Goal: Information Seeking & Learning: Learn about a topic

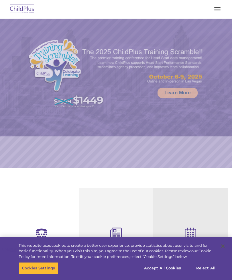
select select "MEDIUM"
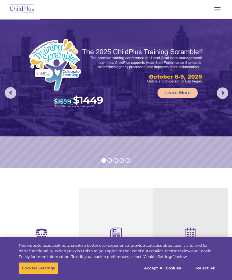
click at [215, 7] on span "button" at bounding box center [217, 7] width 6 height 1
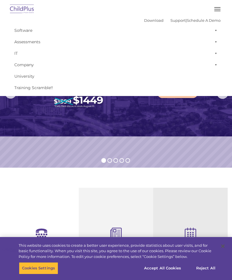
click at [219, 7] on span "button" at bounding box center [217, 7] width 6 height 1
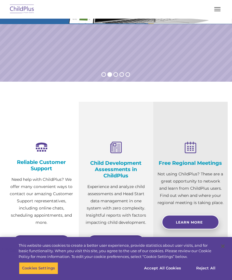
scroll to position [86, 0]
click at [123, 169] on h4 "Child Development Assessments in ChildPlus" at bounding box center [116, 169] width 66 height 19
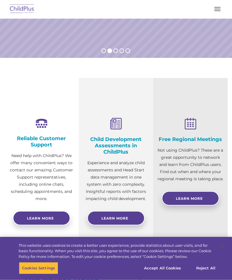
scroll to position [110, 0]
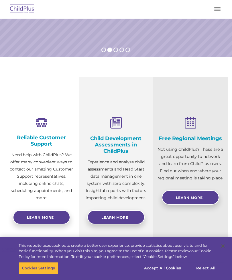
click at [117, 217] on span "Learn More" at bounding box center [114, 217] width 27 height 4
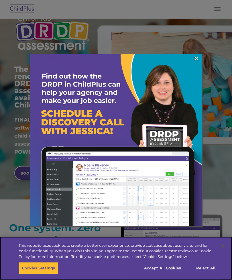
scroll to position [48, 0]
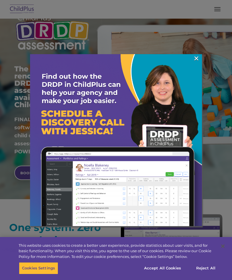
click at [194, 57] on link "×" at bounding box center [196, 59] width 7 height 6
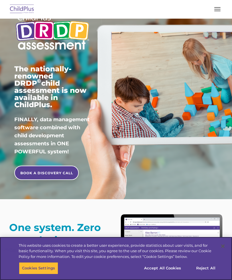
click at [169, 274] on button "Accept All Cookies" at bounding box center [162, 268] width 43 height 12
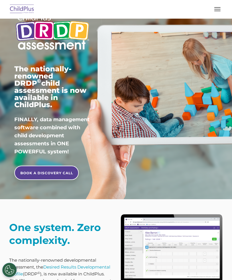
click at [217, 7] on span "button" at bounding box center [217, 7] width 6 height 1
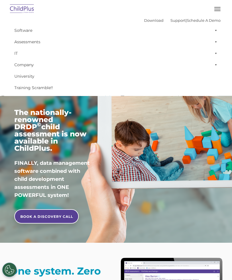
scroll to position [0, 0]
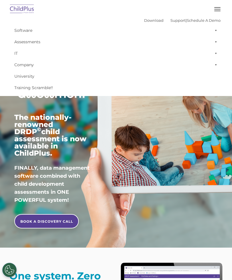
click at [213, 10] on button "button" at bounding box center [217, 9] width 12 height 9
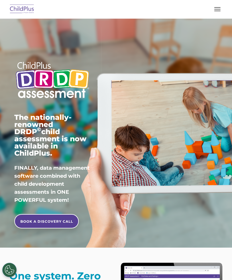
click at [213, 9] on button "button" at bounding box center [217, 9] width 12 height 9
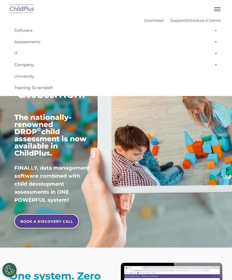
click at [157, 115] on div "The nationally-renowned DRDP © child assessment is now available in ChildPlus. …" at bounding box center [116, 134] width 212 height 210
click at [141, 125] on div "The nationally-renowned DRDP © child assessment is now available in ChildPlus. …" at bounding box center [116, 134] width 212 height 210
click at [35, 42] on link "Assessments" at bounding box center [115, 41] width 209 height 11
